Goal: Browse casually

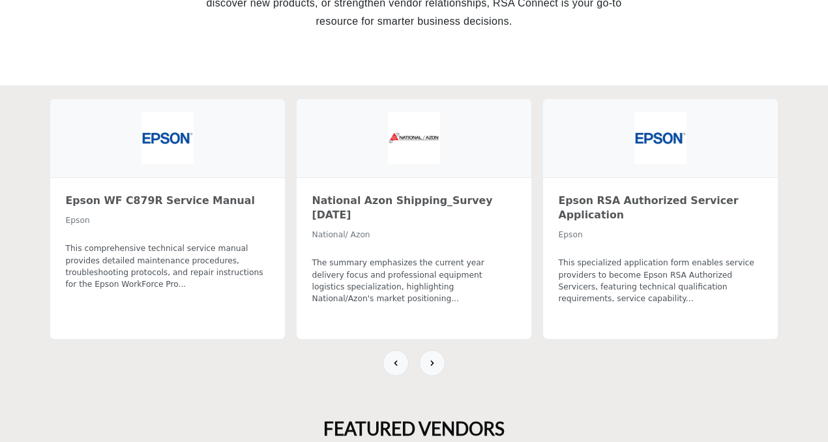
scroll to position [442, 0]
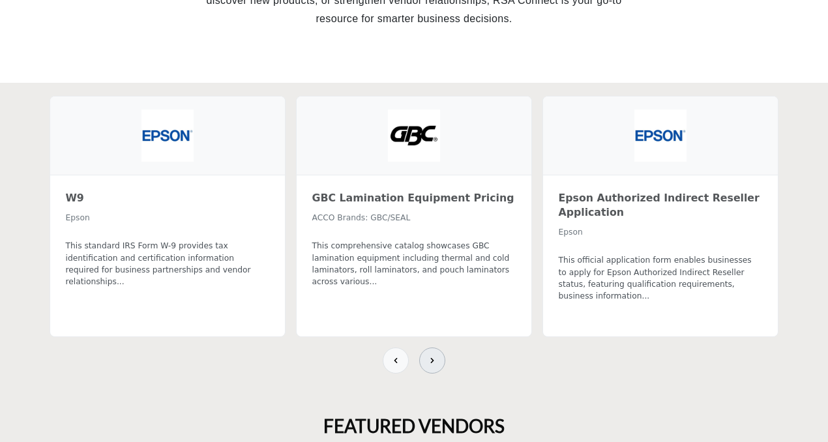
click at [438, 364] on button at bounding box center [432, 360] width 26 height 26
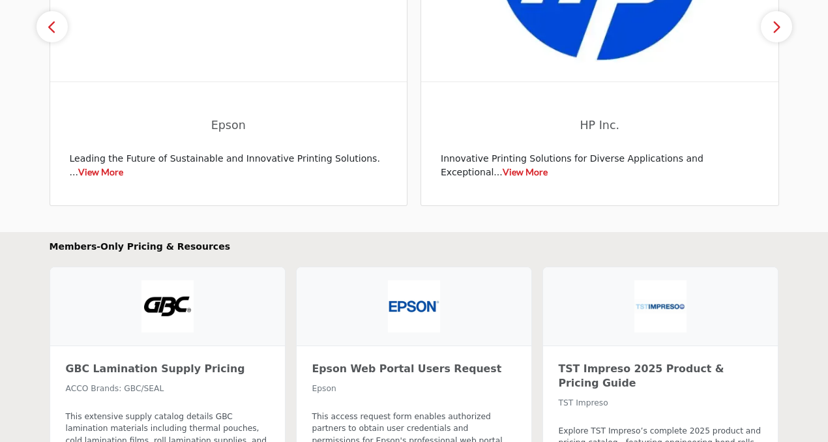
scroll to position [748, 0]
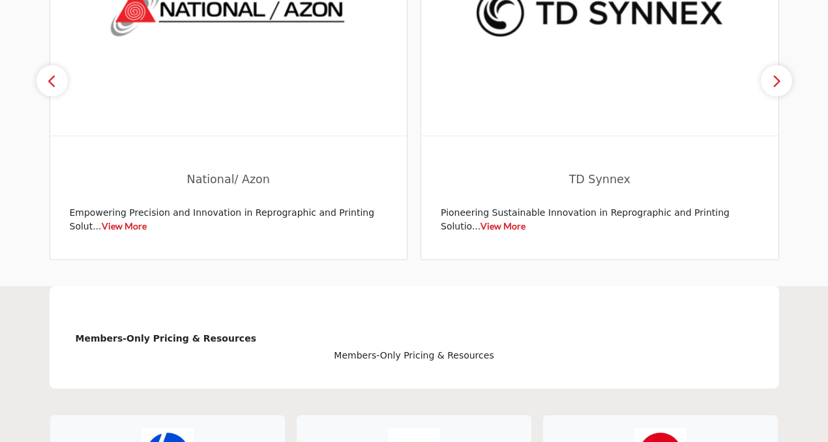
scroll to position [687, 0]
